Goal: Task Accomplishment & Management: Manage account settings

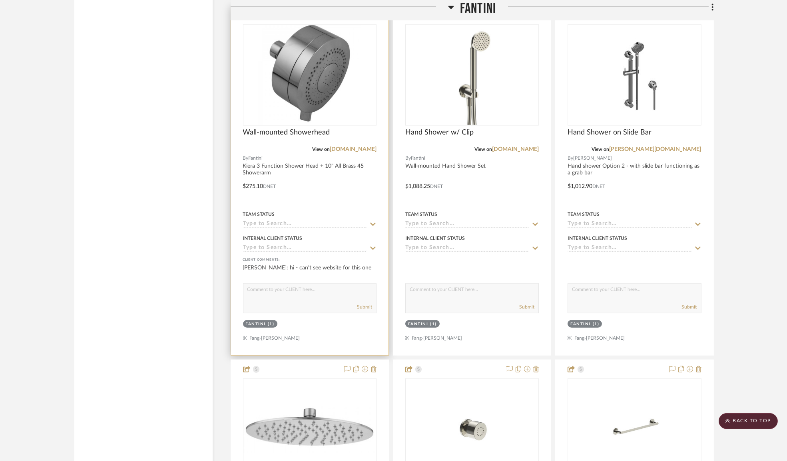
scroll to position [2156, 0]
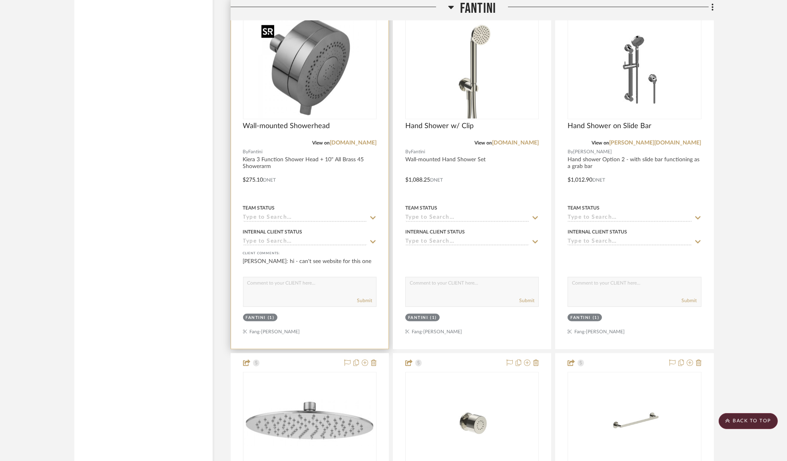
click at [320, 66] on img "0" at bounding box center [309, 69] width 103 height 100
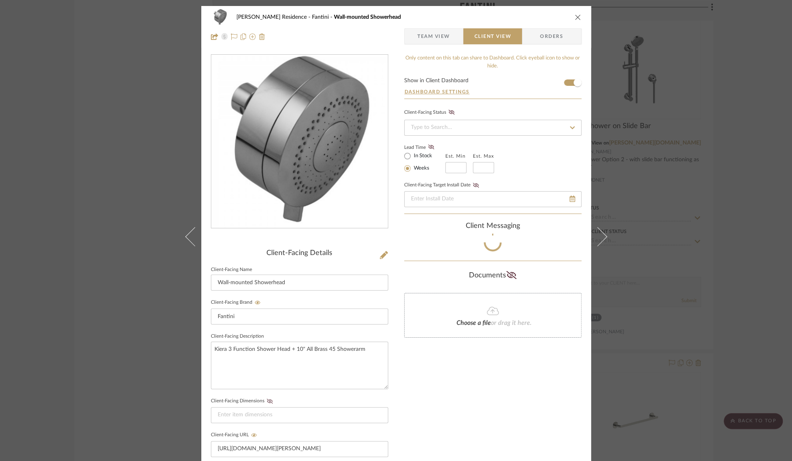
scroll to position [38, 0]
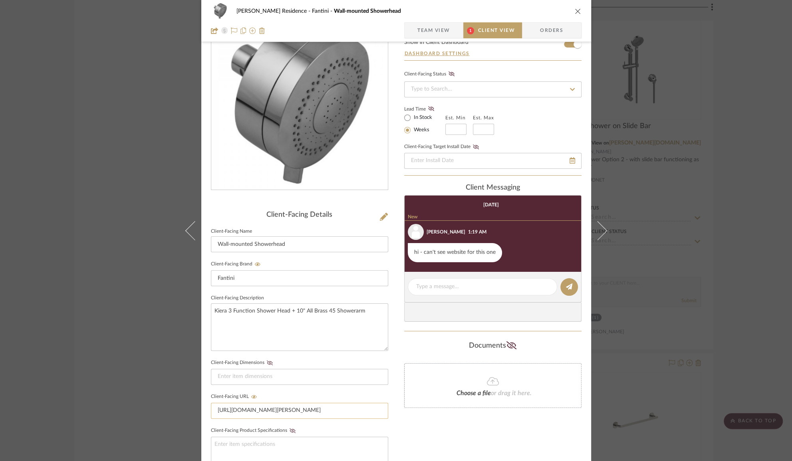
click at [248, 411] on input "[URL][DOMAIN_NAME][PERSON_NAME]" at bounding box center [299, 411] width 177 height 16
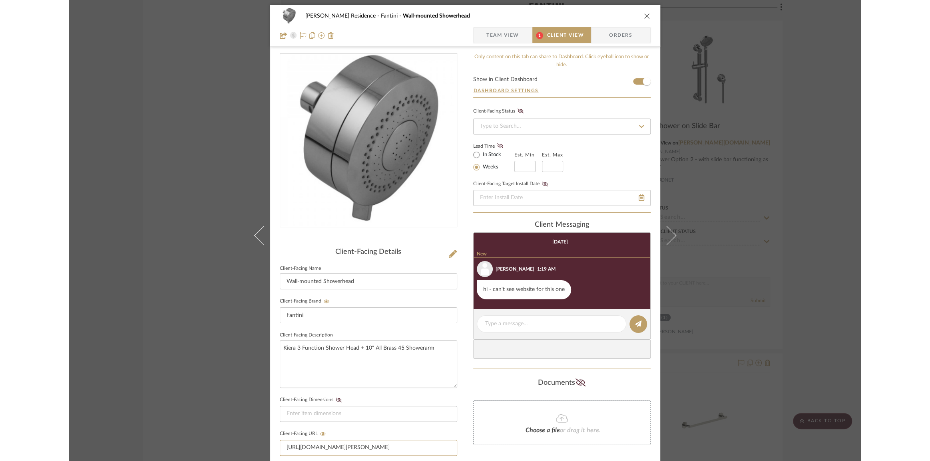
scroll to position [0, 0]
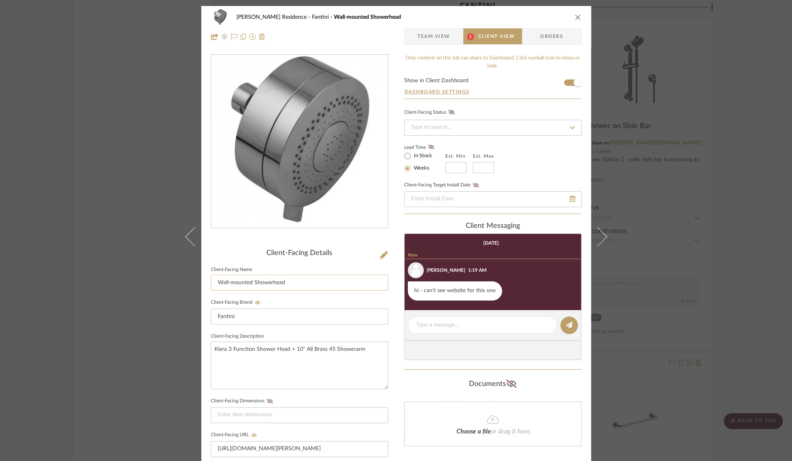
click at [253, 280] on input "Wall-mounted Showerhead" at bounding box center [299, 283] width 177 height 16
click at [267, 348] on textarea "Kiera 3 Function Shower Head + 10" All Brass 45 Showerarm" at bounding box center [299, 366] width 177 height 48
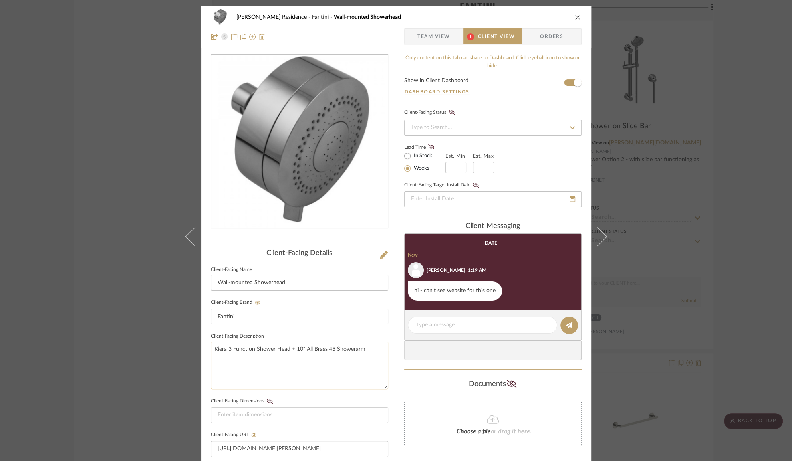
click at [267, 348] on textarea "Kiera 3 Function Shower Head + 10" All Brass 45 Showerarm" at bounding box center [299, 366] width 177 height 48
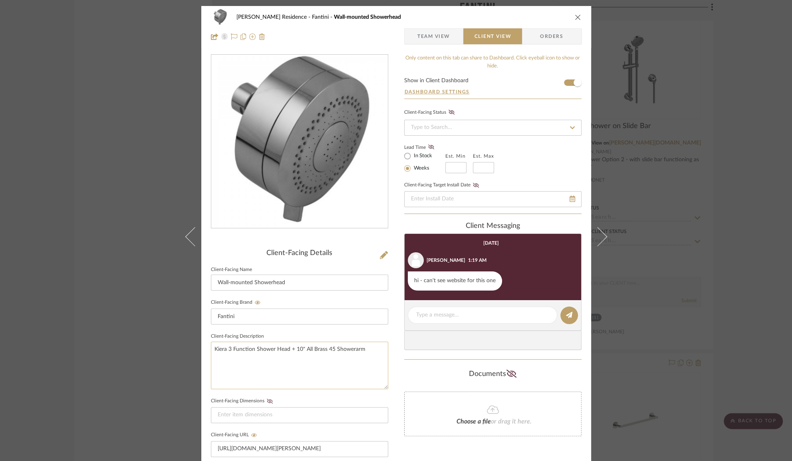
click at [254, 347] on textarea "Kiera 3 Function Shower Head + 10" All Brass 45 Showerarm" at bounding box center [299, 366] width 177 height 48
click at [274, 278] on input "Wall-mounted Showerhead" at bounding box center [299, 283] width 177 height 16
click at [273, 278] on input "Wall-mounted Showerhead" at bounding box center [299, 283] width 177 height 16
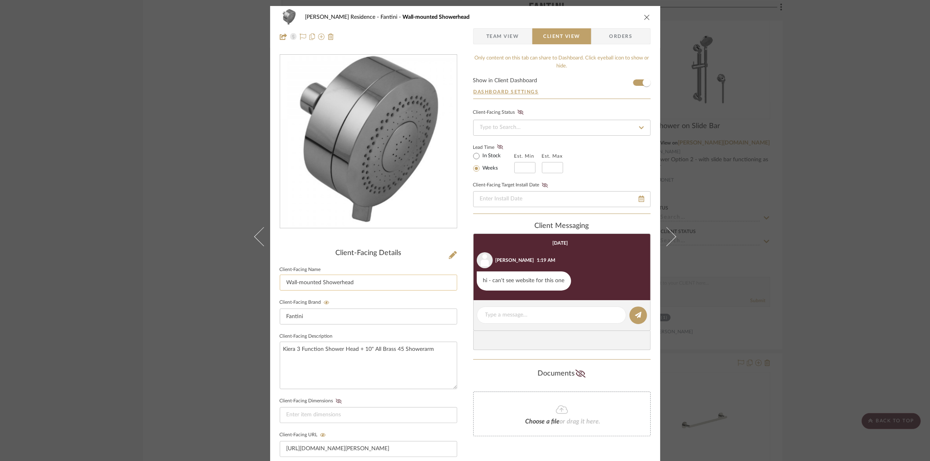
click at [357, 285] on input "Wall-mounted Showerhead" at bounding box center [368, 283] width 177 height 16
click at [412, 444] on input "[URL][DOMAIN_NAME][PERSON_NAME]" at bounding box center [368, 450] width 177 height 16
click at [428, 448] on input "[URL][DOMAIN_NAME][PERSON_NAME]" at bounding box center [368, 450] width 177 height 16
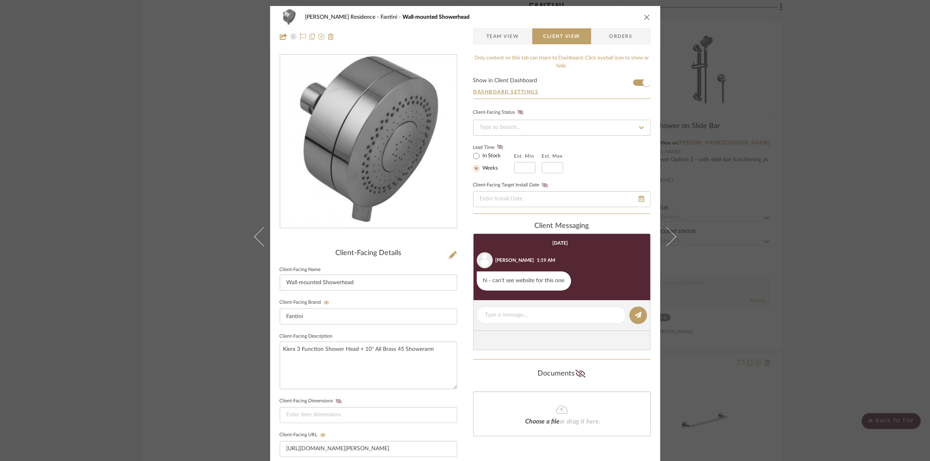
click at [473, 450] on div "Only content on this tab can share to Dashboard. Click eyeball icon to show or …" at bounding box center [561, 346] width 177 height 585
click at [356, 451] on input "[URL][DOMAIN_NAME][PERSON_NAME]" at bounding box center [368, 450] width 177 height 16
click at [191, 384] on div "[PERSON_NAME] Residence Fantini Wall-mounted Showerhead Team View Client View O…" at bounding box center [465, 230] width 930 height 461
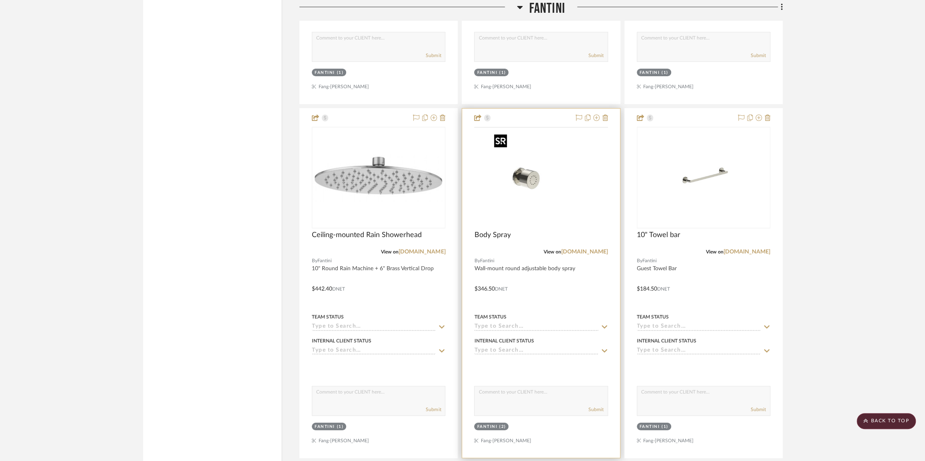
scroll to position [2483, 0]
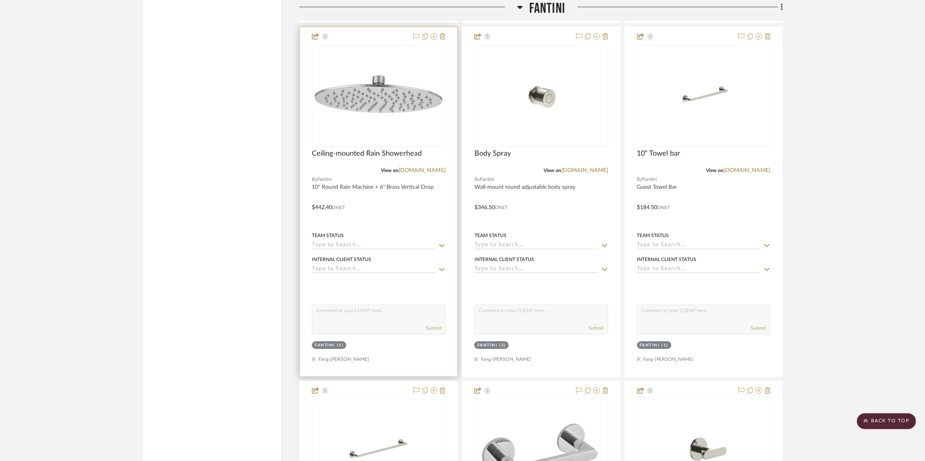
click at [412, 111] on img "0" at bounding box center [378, 96] width 132 height 47
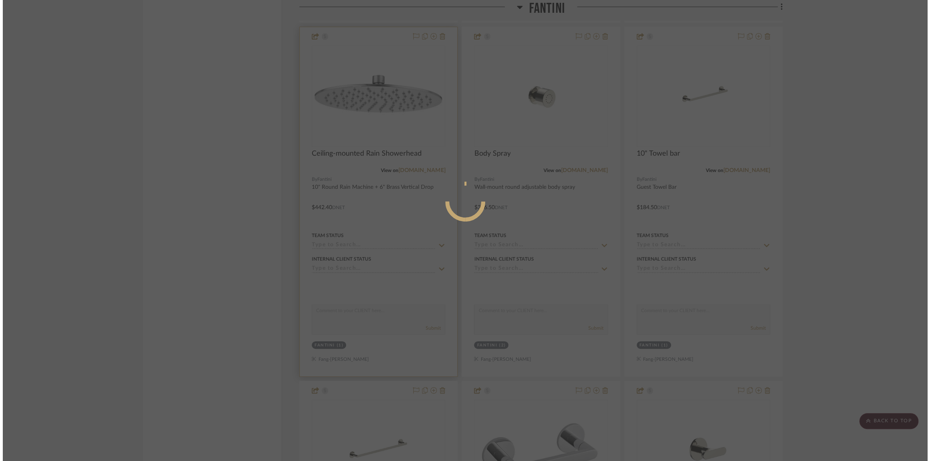
scroll to position [0, 0]
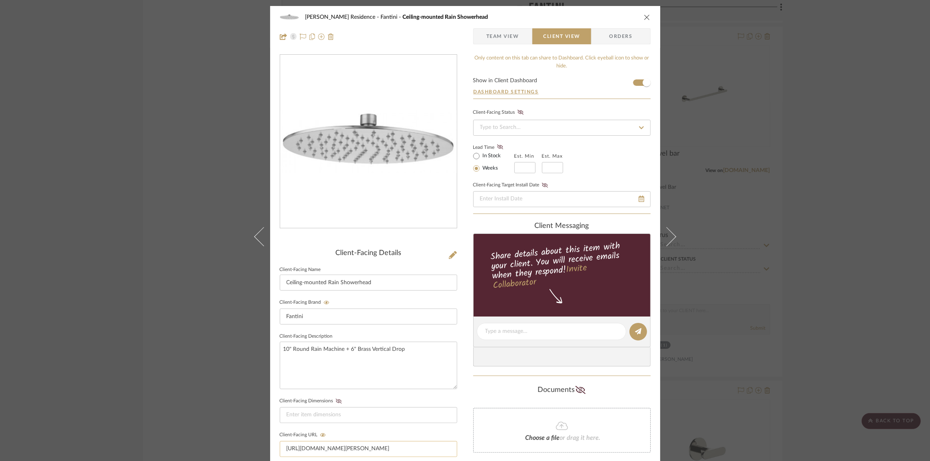
click at [359, 447] on input "[URL][DOMAIN_NAME][PERSON_NAME]" at bounding box center [368, 450] width 177 height 16
click at [358, 447] on input "[URL][DOMAIN_NAME][PERSON_NAME]" at bounding box center [368, 450] width 177 height 16
click at [350, 444] on input "[URL][DOMAIN_NAME][PERSON_NAME]" at bounding box center [368, 450] width 177 height 16
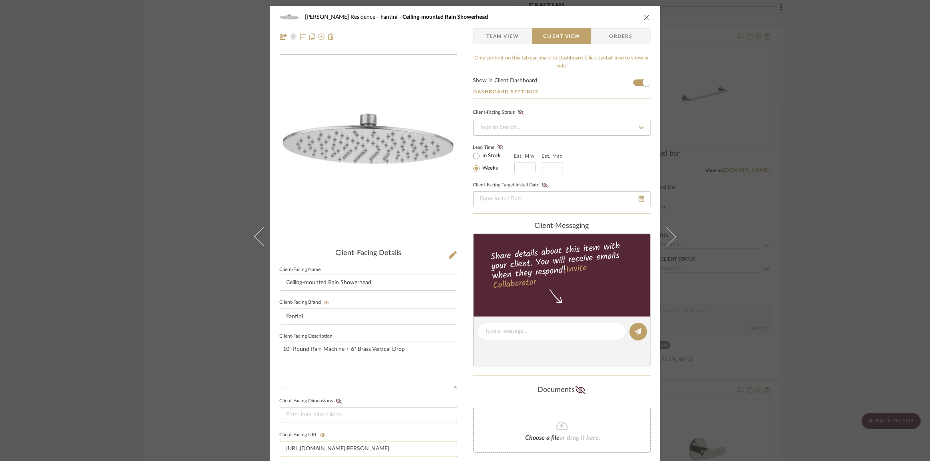
click at [350, 444] on input "[URL][DOMAIN_NAME][PERSON_NAME]" at bounding box center [368, 450] width 177 height 16
click at [387, 286] on input "Ceiling-mounted Rain Showerhead" at bounding box center [368, 283] width 177 height 16
type input "[URL][DOMAIN_NAME][PERSON_NAME]"
click at [458, 363] on div "[PERSON_NAME] Residence Fantini Ceiling-mounted Rain Showerhead Team View Clien…" at bounding box center [465, 338] width 390 height 665
click at [346, 284] on input "Ceiling-mounted Rain Showerhead" at bounding box center [368, 283] width 177 height 16
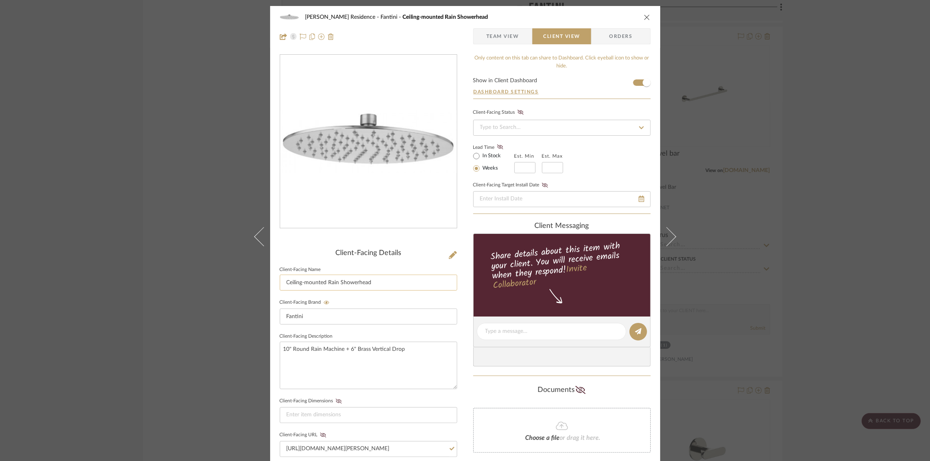
click at [346, 284] on input "Ceiling-mounted Rain Showerhead" at bounding box center [368, 283] width 177 height 16
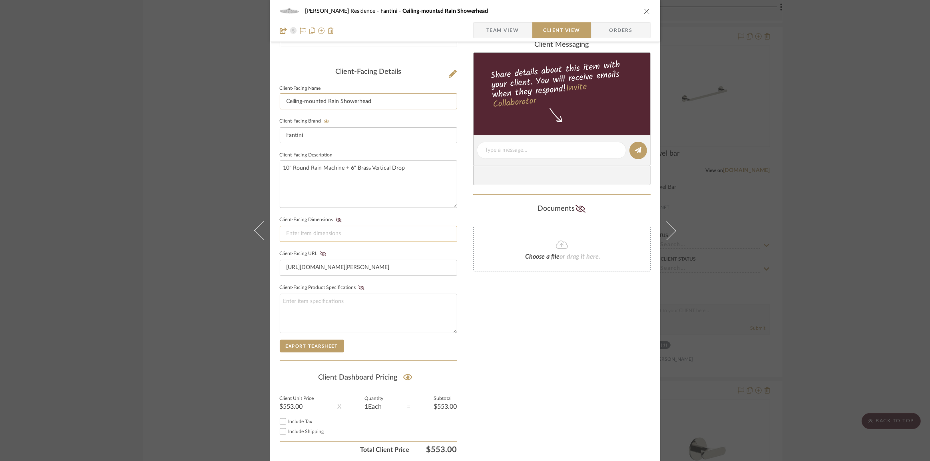
scroll to position [206, 0]
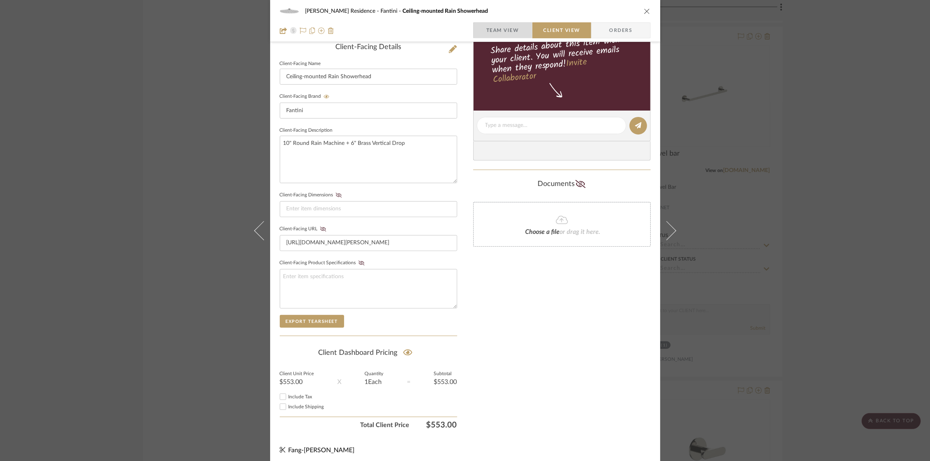
click at [501, 29] on span "Team View" at bounding box center [502, 30] width 33 height 16
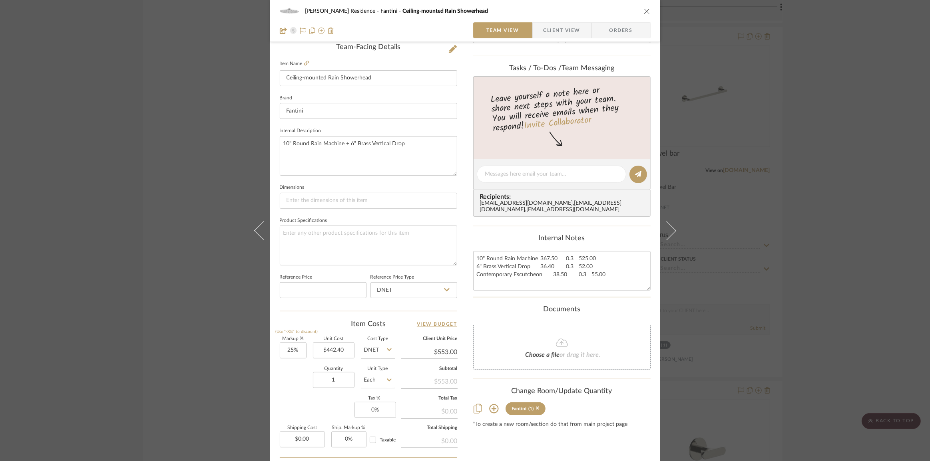
click at [168, 320] on div "[PERSON_NAME] Residence Fantini Ceiling-mounted Rain Showerhead Team View Clien…" at bounding box center [465, 230] width 930 height 461
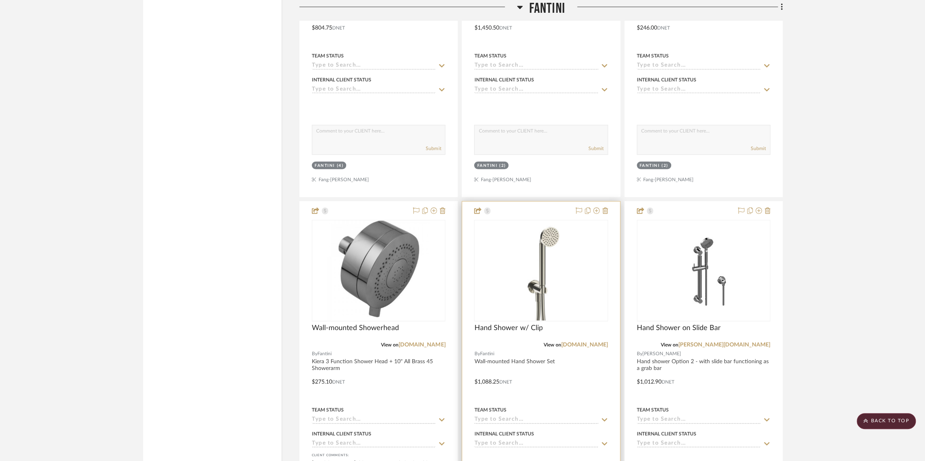
scroll to position [2047, 0]
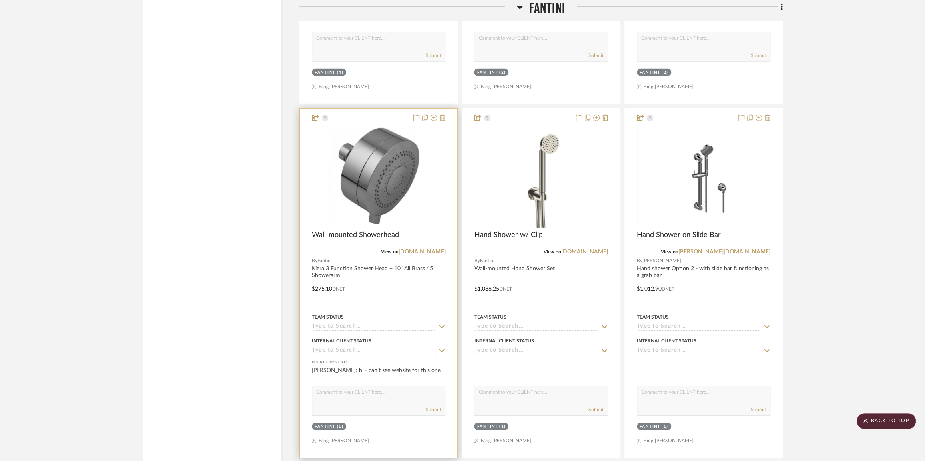
click at [393, 180] on img "0" at bounding box center [378, 178] width 103 height 100
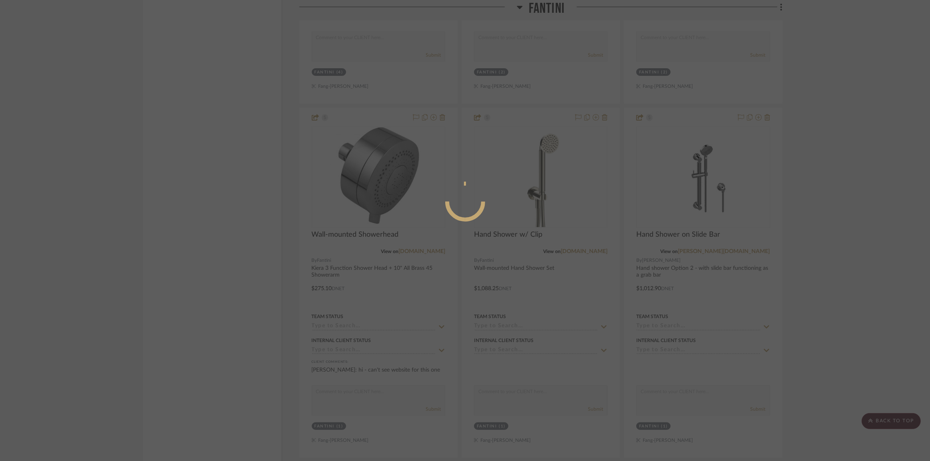
scroll to position [31, 0]
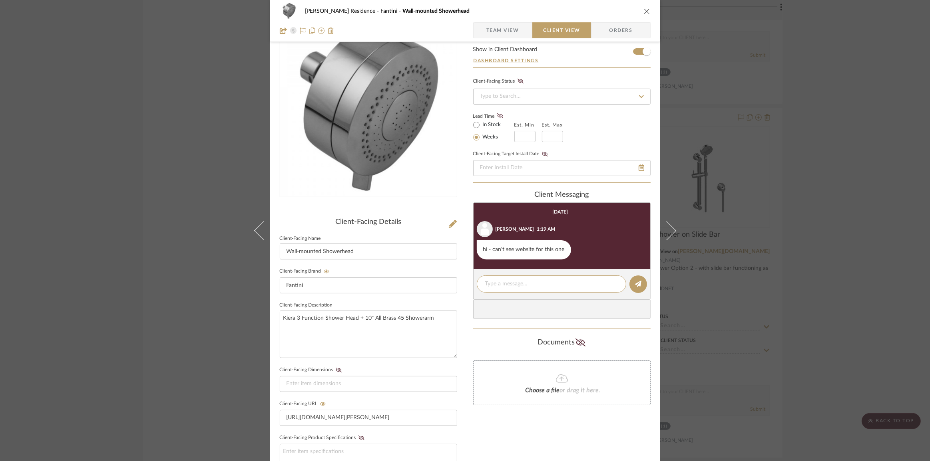
click at [505, 33] on span "Team View" at bounding box center [502, 30] width 33 height 16
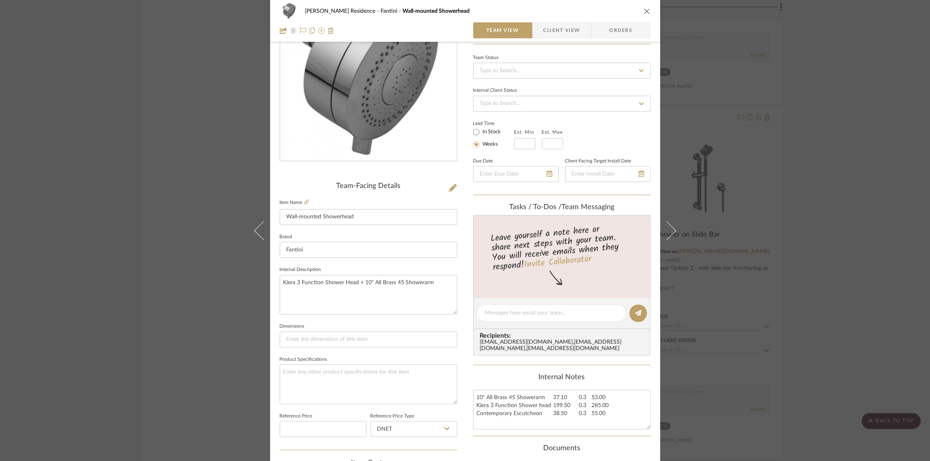
scroll to position [104, 0]
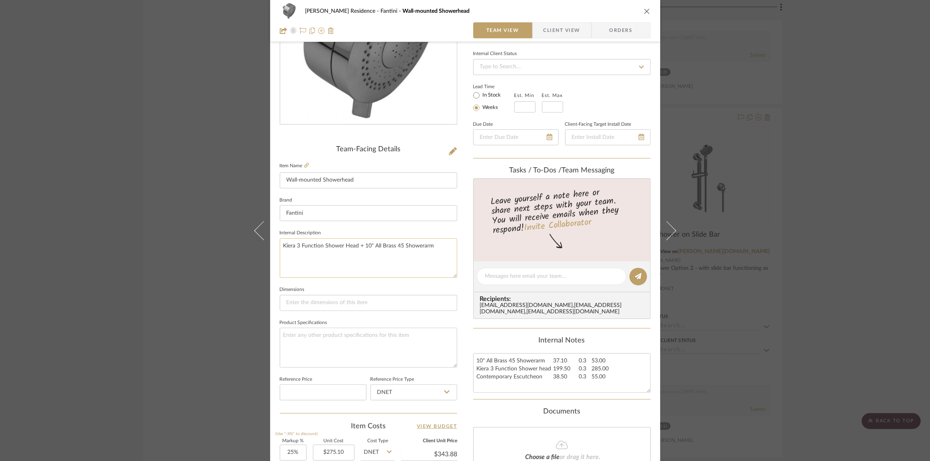
click at [435, 246] on textarea "Kiera 3 Function Shower Head + 10" All Brass 45 Showerarm" at bounding box center [368, 259] width 177 height 40
click at [304, 167] on icon at bounding box center [306, 165] width 5 height 5
